Goal: Task Accomplishment & Management: Complete application form

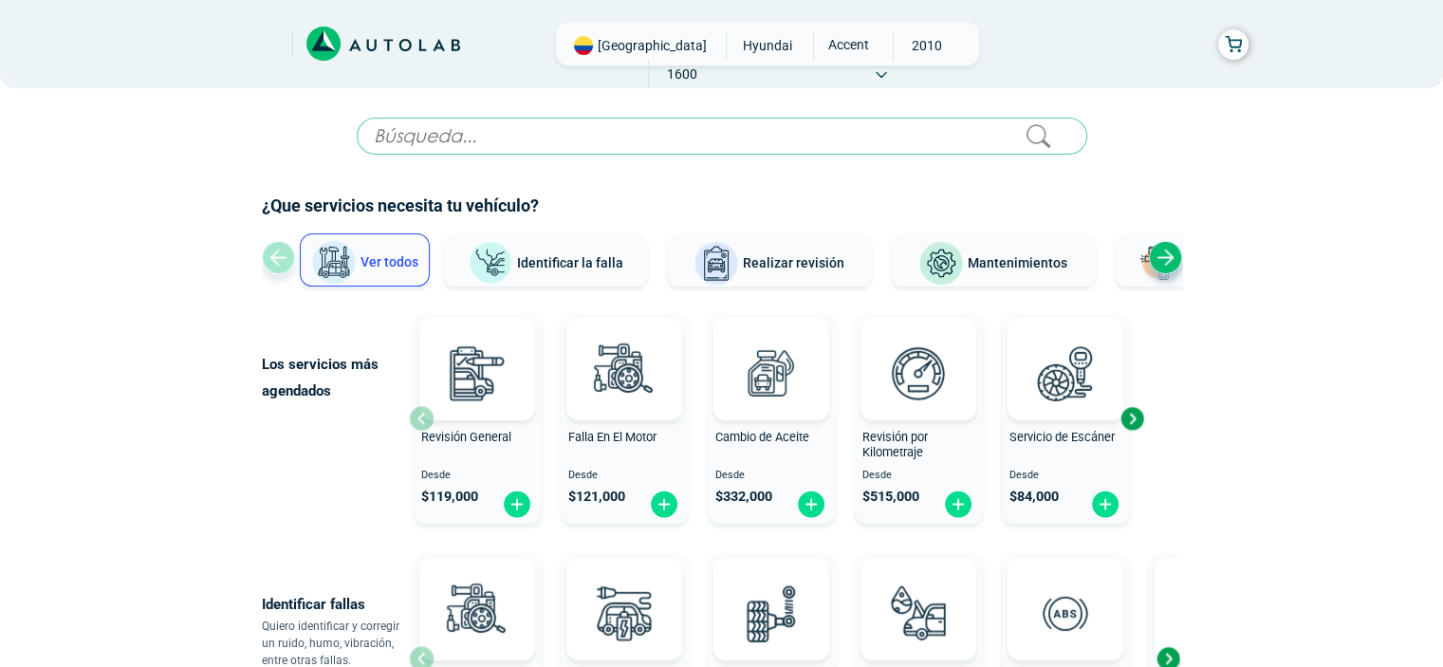
click at [1161, 259] on div "Next slide" at bounding box center [1165, 257] width 33 height 33
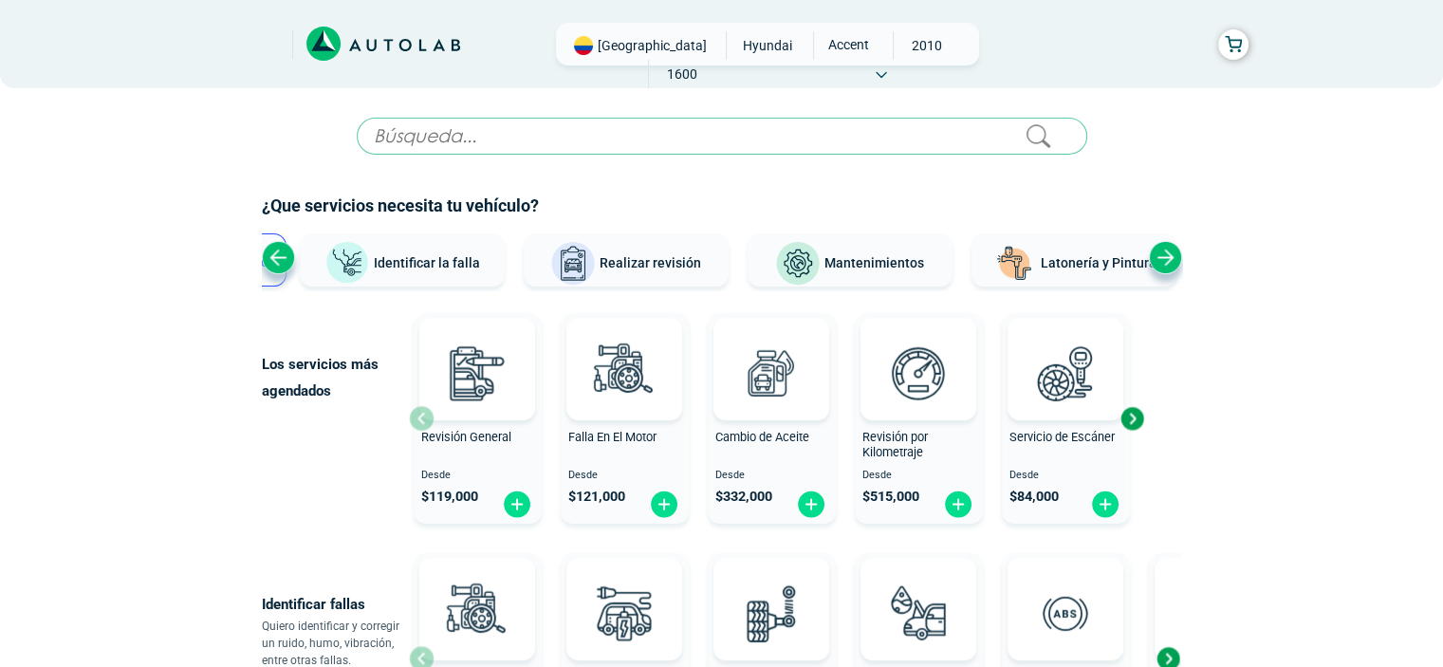
click at [1161, 259] on div "Next slide" at bounding box center [1165, 257] width 33 height 33
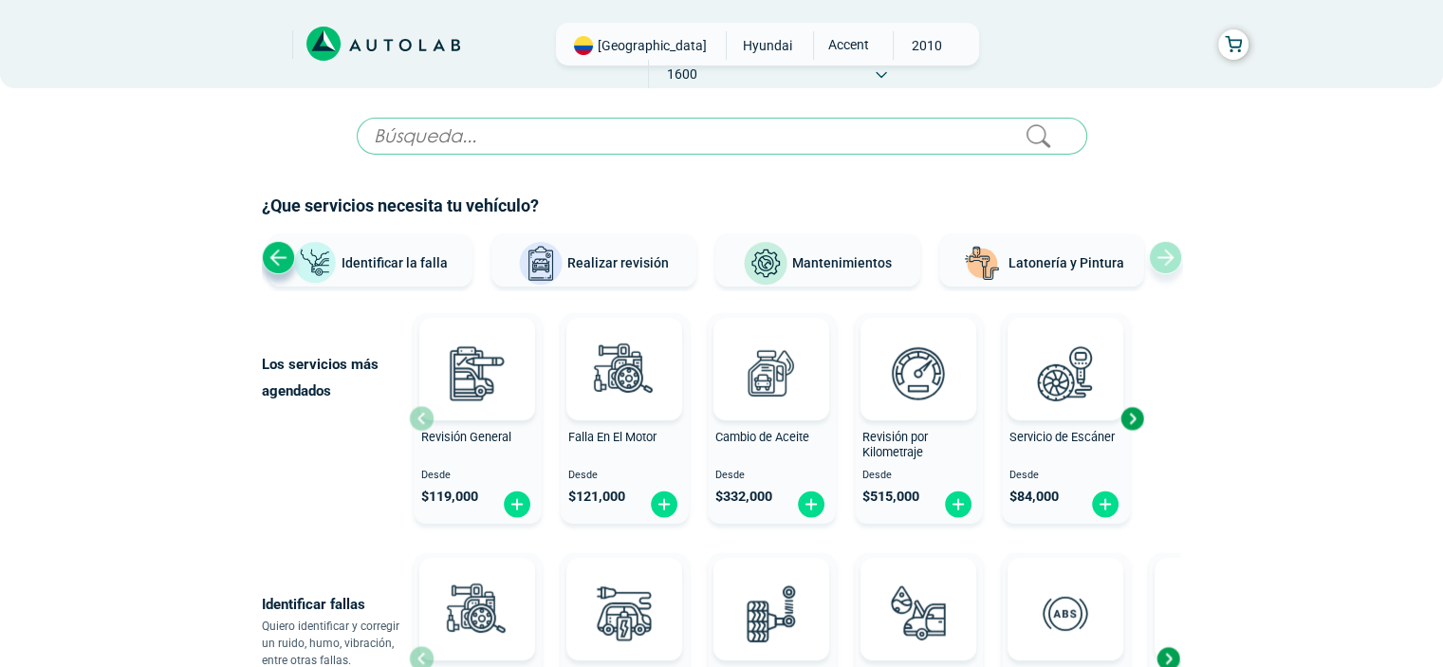
click at [1161, 259] on div "Ver todos Identificar la falla Realizar revisión Mantenimientos Latonería y Pin…" at bounding box center [722, 261] width 920 height 57
click at [286, 252] on div "Previous slide" at bounding box center [278, 257] width 33 height 33
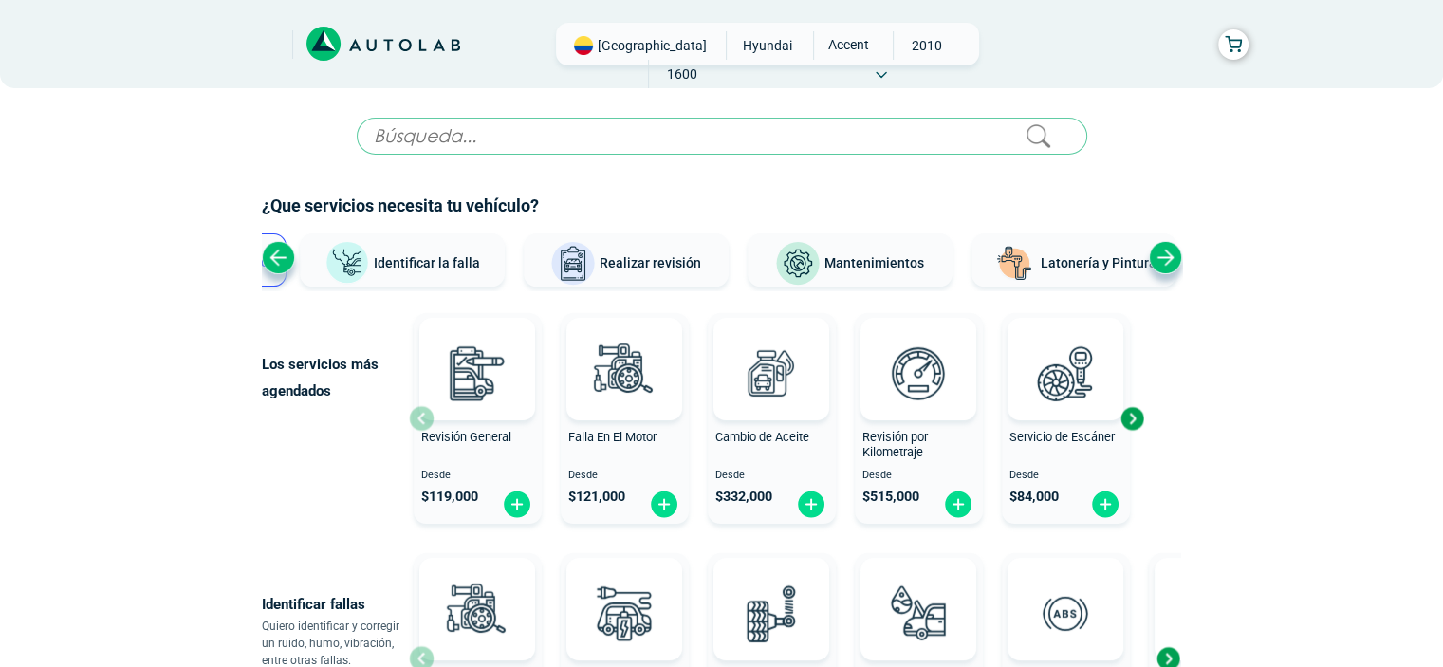
click at [286, 252] on div "Previous slide" at bounding box center [278, 257] width 33 height 33
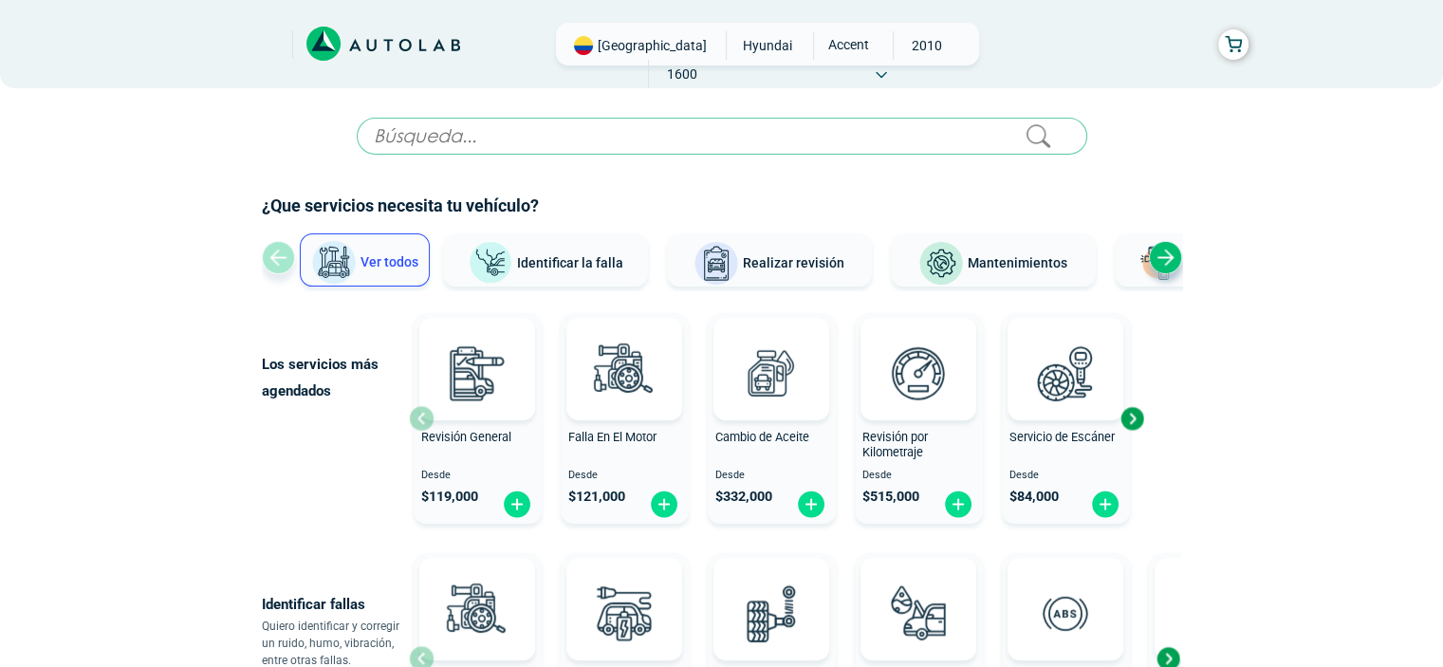
click at [404, 254] on span "Ver todos" at bounding box center [390, 261] width 58 height 15
click at [397, 261] on span "Ver todos" at bounding box center [390, 261] width 58 height 15
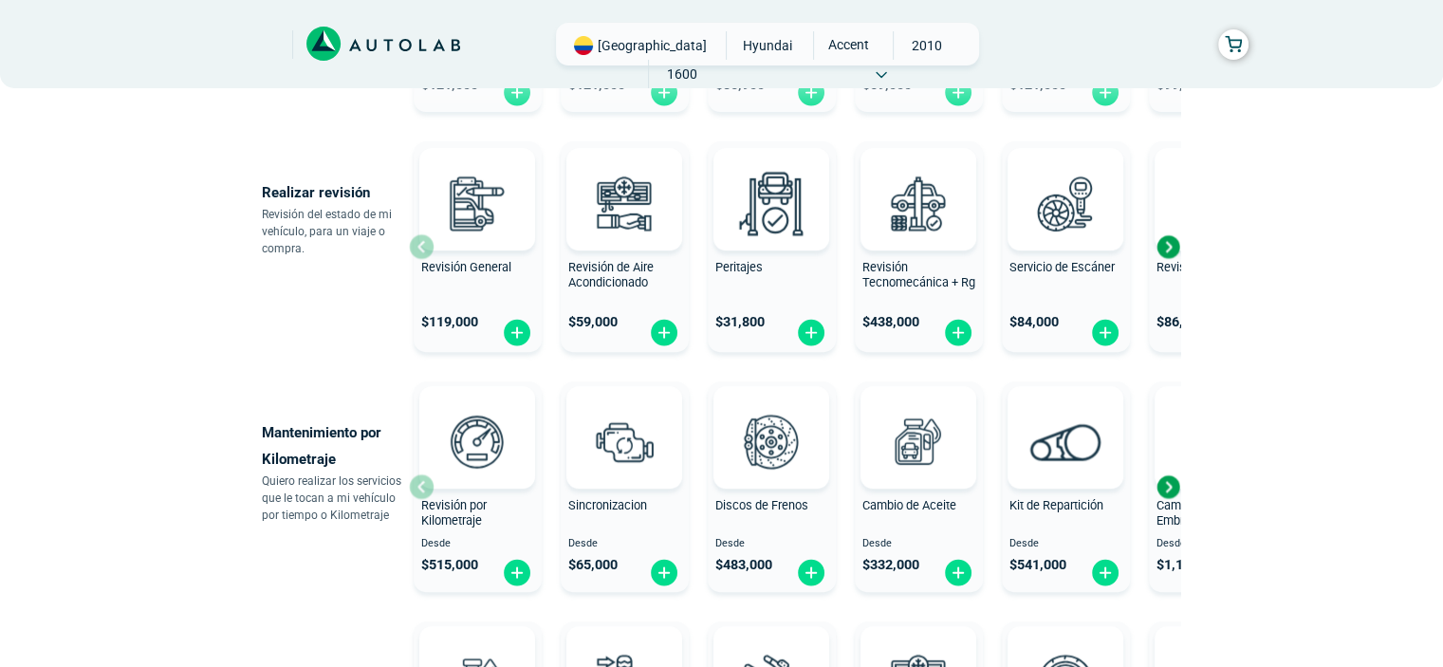
scroll to position [664, 0]
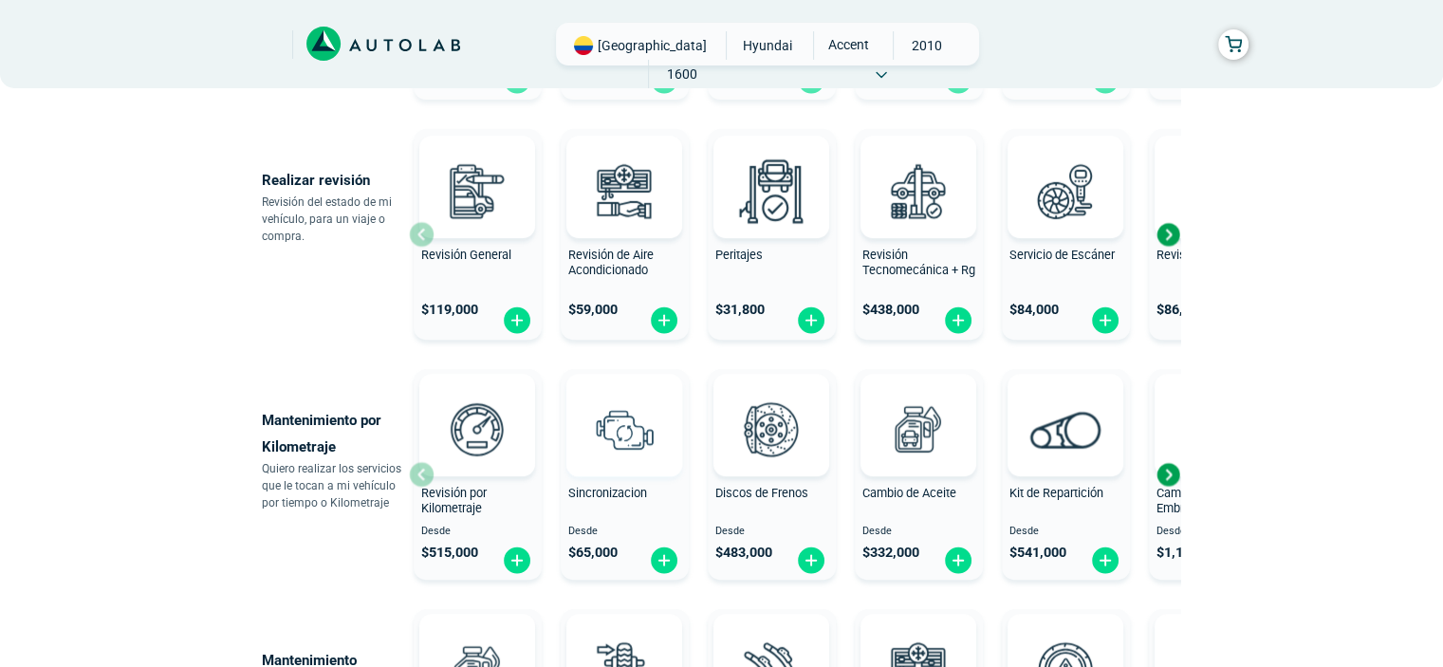
click at [615, 436] on img at bounding box center [625, 429] width 84 height 84
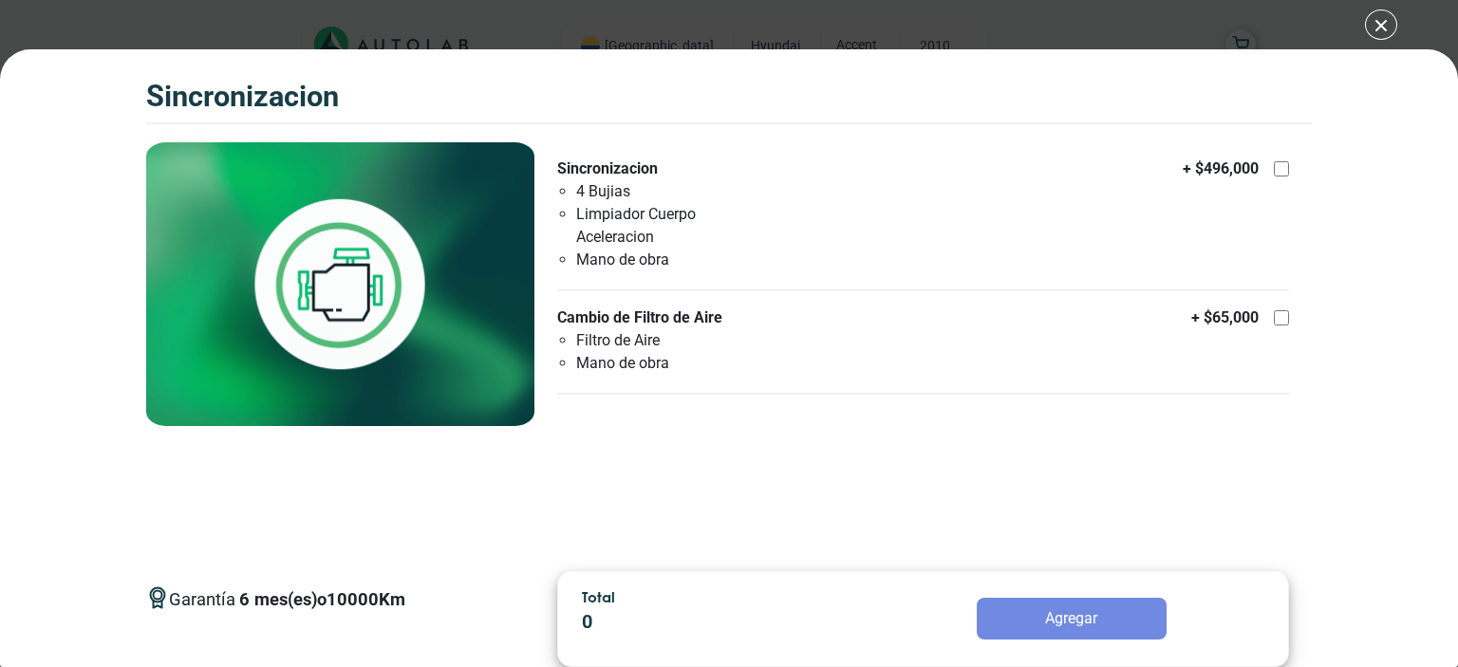
click at [381, 215] on img at bounding box center [340, 284] width 389 height 284
click at [626, 167] on p "Sincronizacion" at bounding box center [666, 169] width 218 height 23
click at [1273, 167] on input "Sincronizacion 4 Bujias Limpiador Cuerpo Aceleracion Mano de obra + $ 496,000" at bounding box center [1280, 168] width 15 height 15
checkbox input "true"
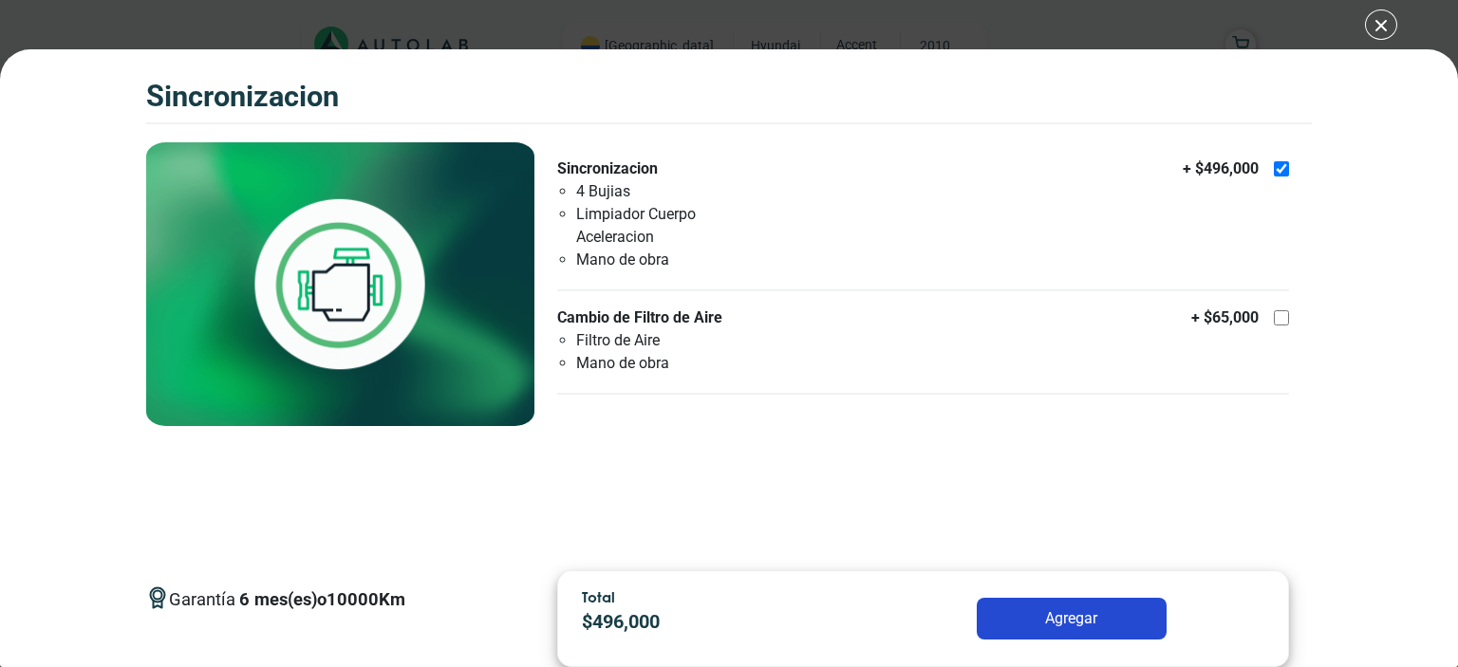
click at [1377, 24] on div "SINCRONIZACION SINCRONIZACION Garantía 6 10000 Km" at bounding box center [729, 333] width 1458 height 667
